Goal: Task Accomplishment & Management: Use online tool/utility

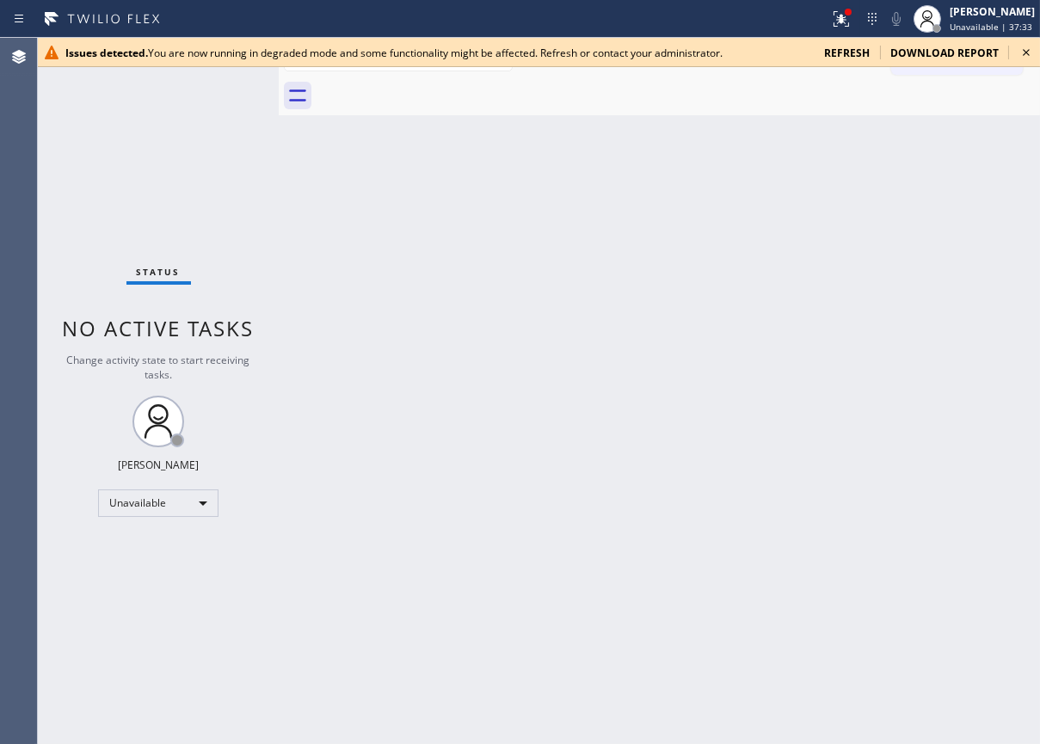
click at [863, 49] on span "refresh" at bounding box center [847, 53] width 46 height 15
click at [717, 323] on div "Back to Dashboard Change Sender ID Customers Technicians Select a contact Outbo…" at bounding box center [659, 391] width 761 height 706
click at [875, 434] on div "Back to Dashboard Change Sender ID Customers Technicians Select a contact Outbo…" at bounding box center [659, 391] width 761 height 706
click at [841, 53] on span "refresh" at bounding box center [847, 53] width 46 height 15
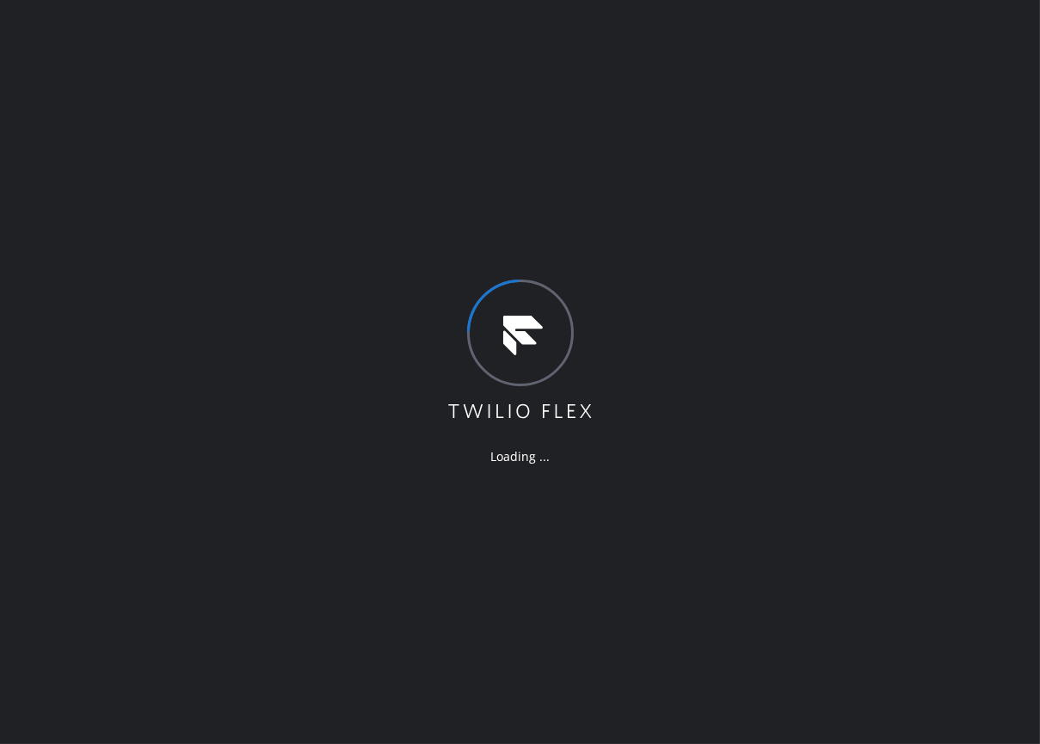
click at [798, 438] on div "Loading ..." at bounding box center [520, 372] width 1040 height 744
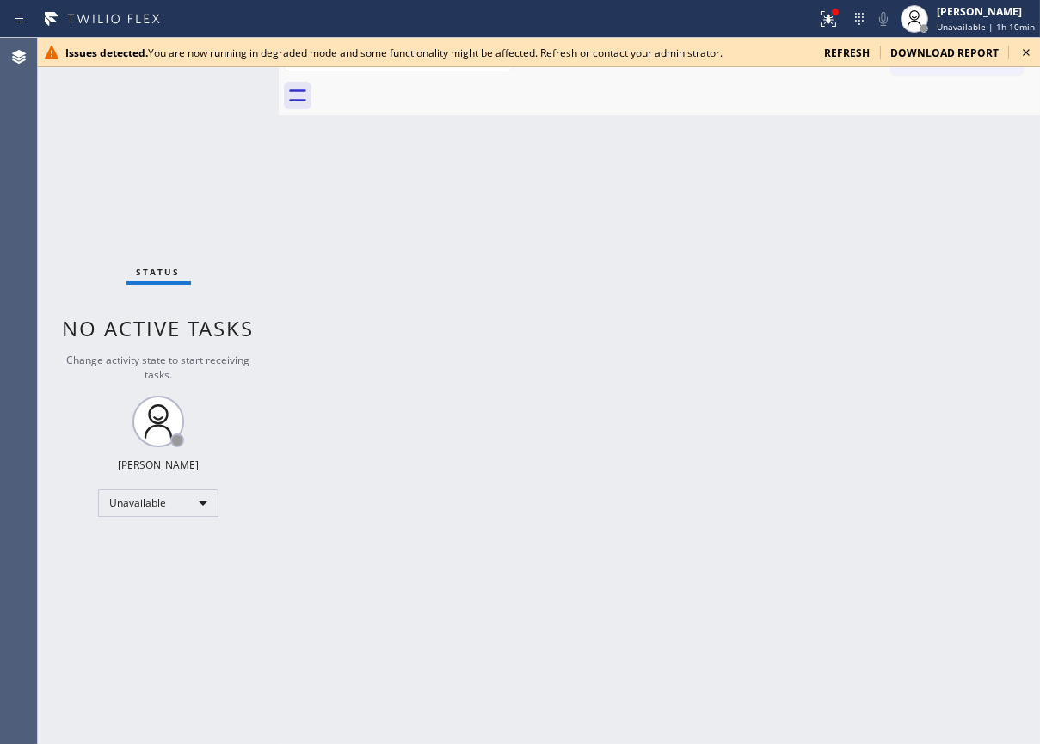
click at [910, 219] on div "Back to Dashboard Change Sender ID Customers Technicians Select a contact Outbo…" at bounding box center [659, 391] width 761 height 706
click at [856, 54] on span "refresh" at bounding box center [847, 53] width 46 height 15
click at [886, 374] on div "Back to Dashboard Change Sender ID Customers Technicians Select a contact Outbo…" at bounding box center [659, 391] width 761 height 706
click at [955, 24] on span "Unavailable | 1h 19min" at bounding box center [986, 27] width 98 height 12
